Goal: Find specific page/section: Find specific page/section

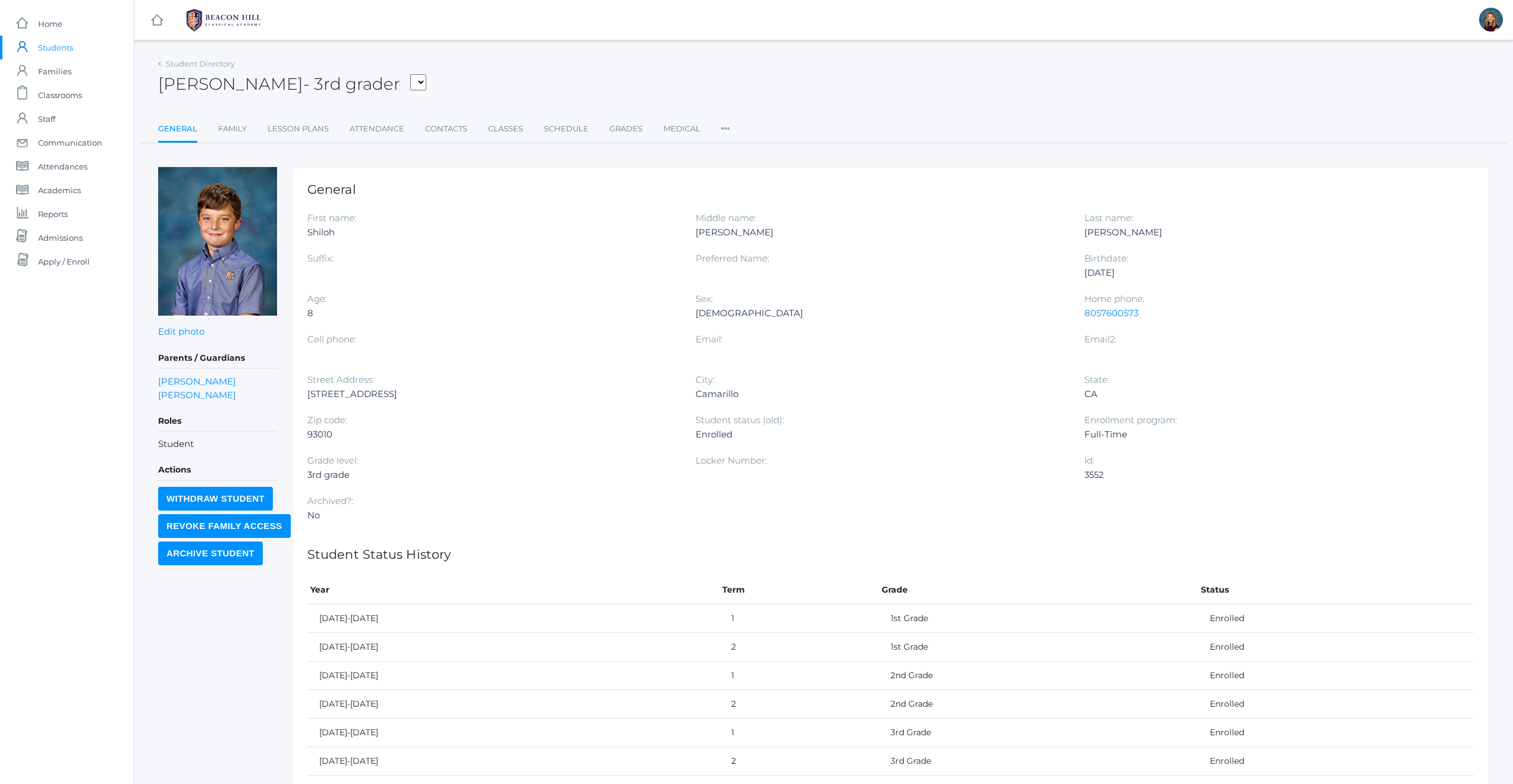
click at [53, 48] on span "Students" at bounding box center [55, 48] width 35 height 23
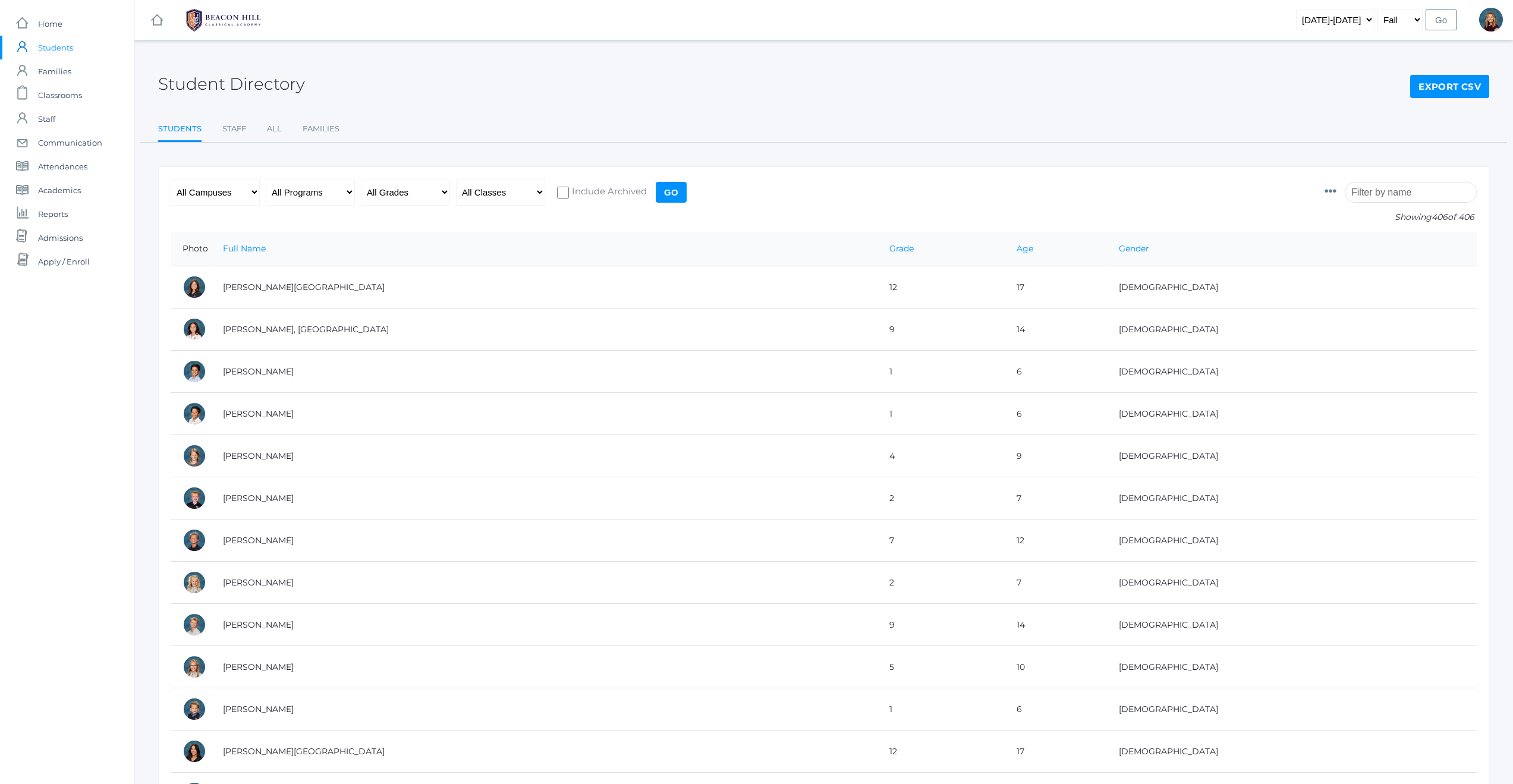
click at [1407, 195] on input "search" at bounding box center [1411, 192] width 132 height 21
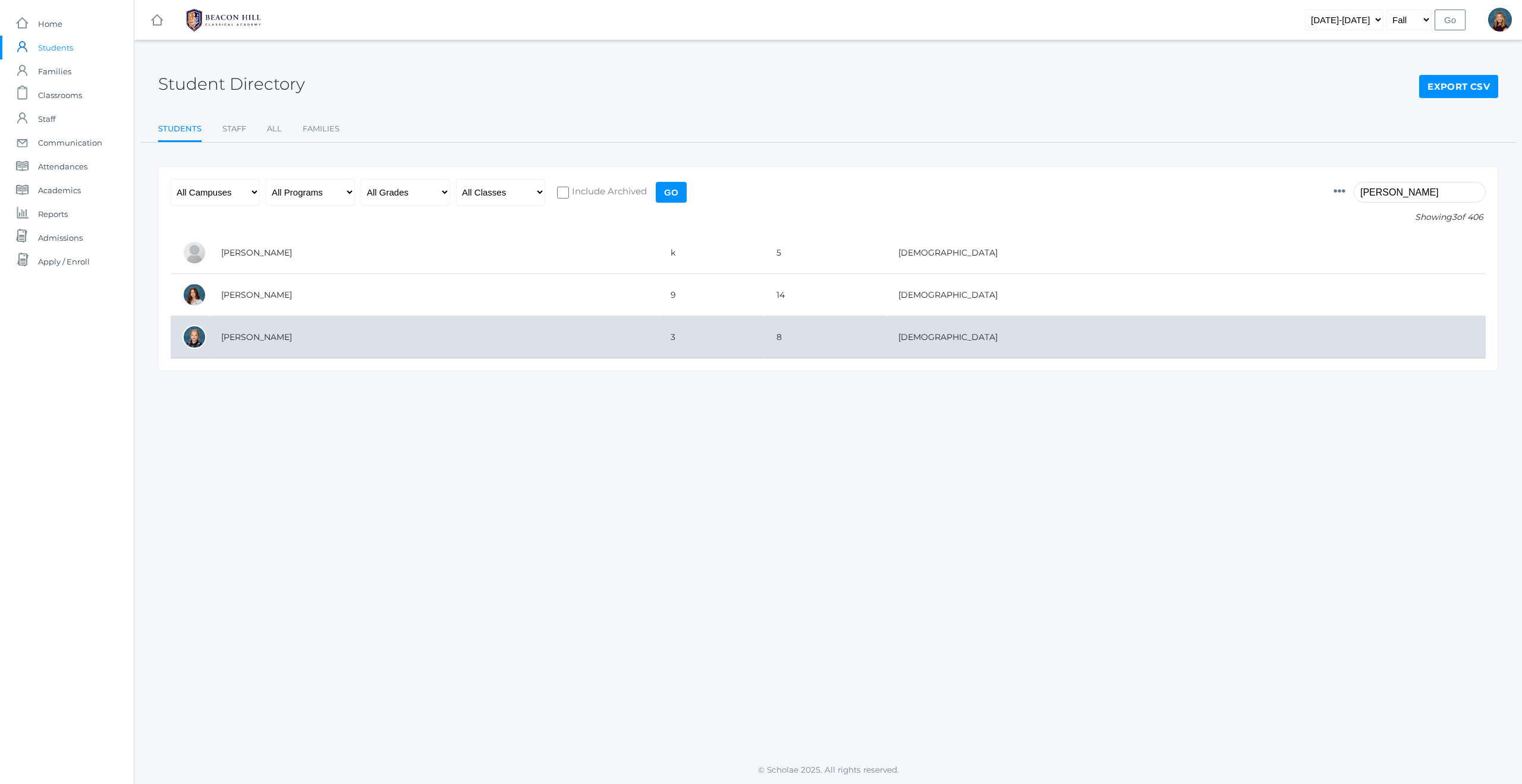
type input "[PERSON_NAME]"
click at [303, 338] on td "[PERSON_NAME]" at bounding box center [434, 337] width 449 height 42
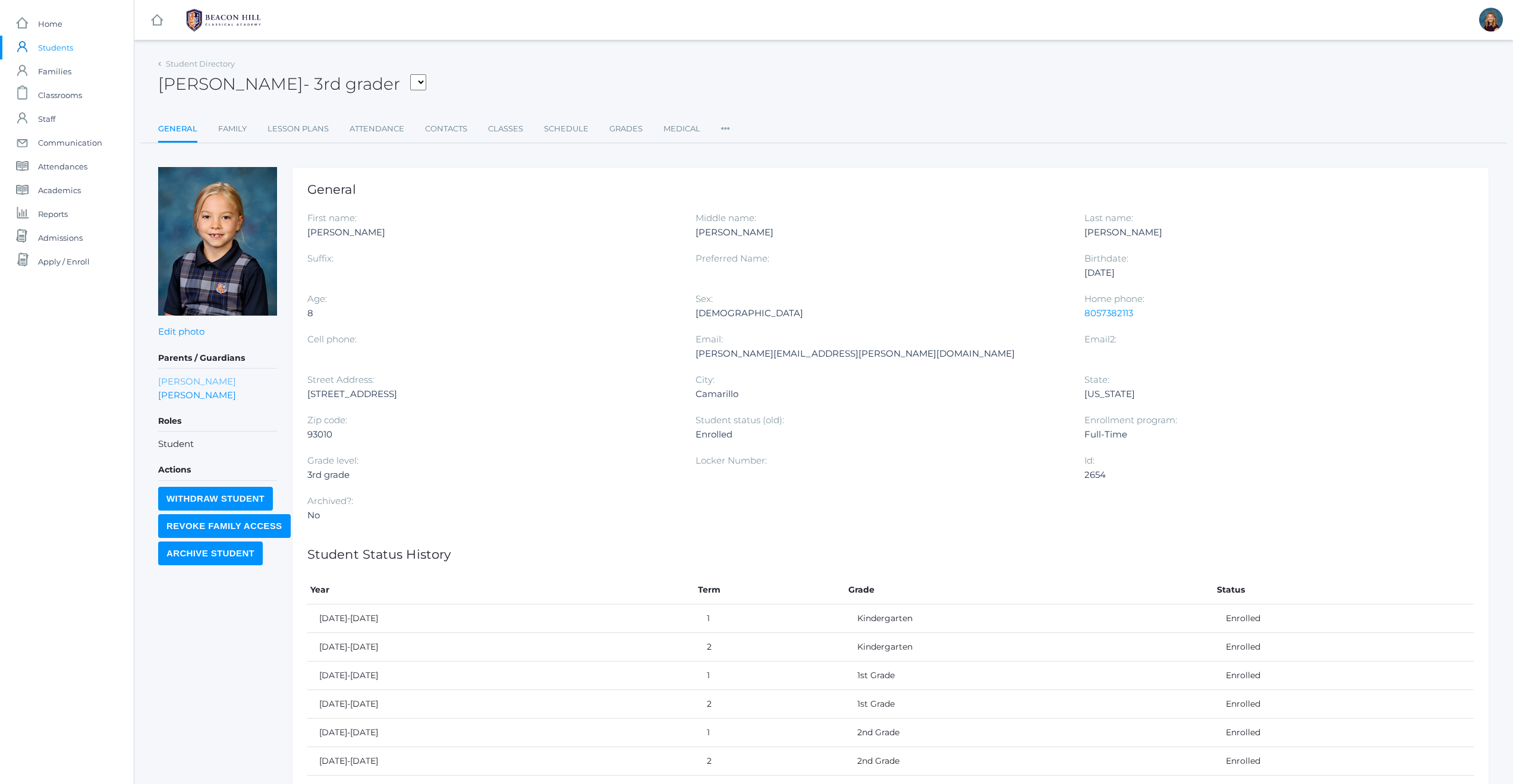
click at [170, 380] on link "[PERSON_NAME]" at bounding box center [196, 381] width 78 height 14
